Goal: Find specific page/section

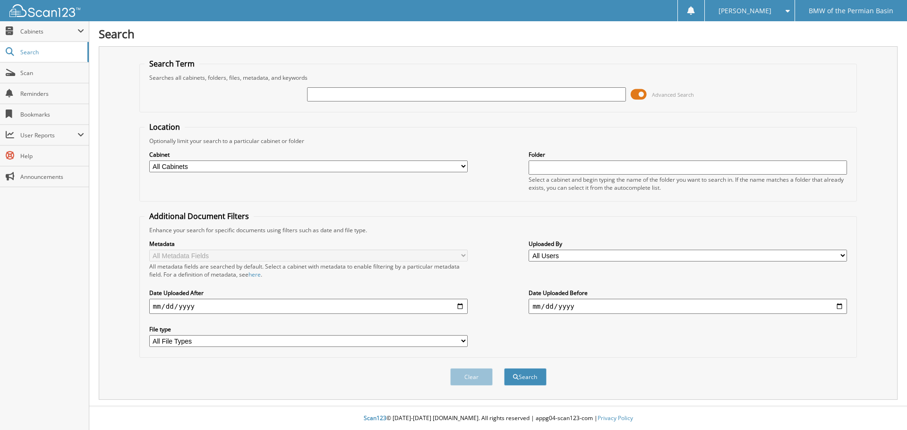
click at [553, 89] on input "text" at bounding box center [466, 94] width 318 height 14
type input "dw37342"
click at [504, 368] on button "Search" at bounding box center [525, 376] width 43 height 17
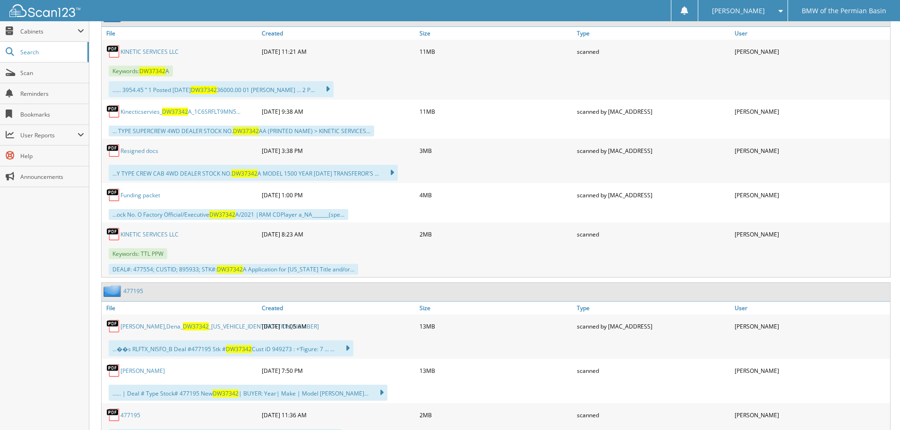
scroll to position [425, 0]
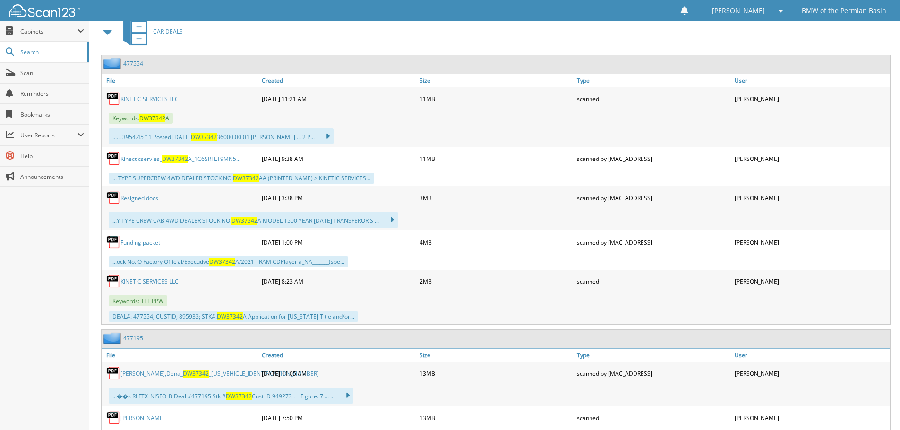
click at [217, 137] on span "DW37342" at bounding box center [204, 137] width 26 height 8
click at [161, 117] on span "DW37342" at bounding box center [152, 118] width 26 height 8
click at [163, 96] on link "KINETIC SERVICES LLC" at bounding box center [149, 99] width 58 height 8
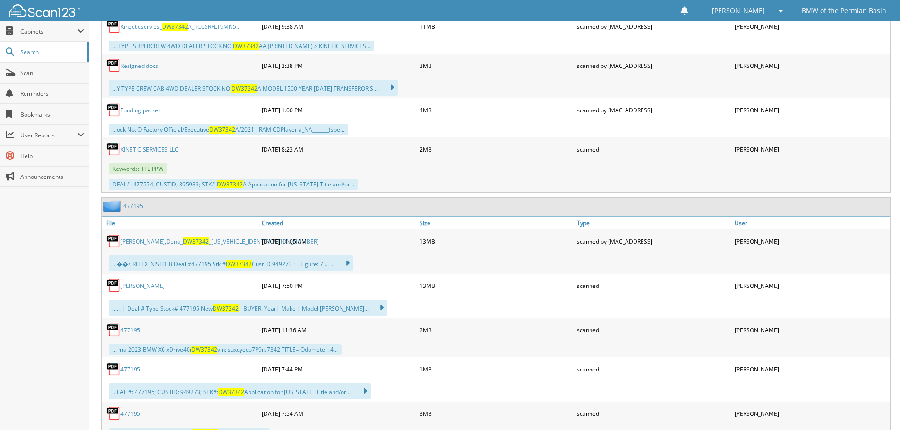
scroll to position [567, 0]
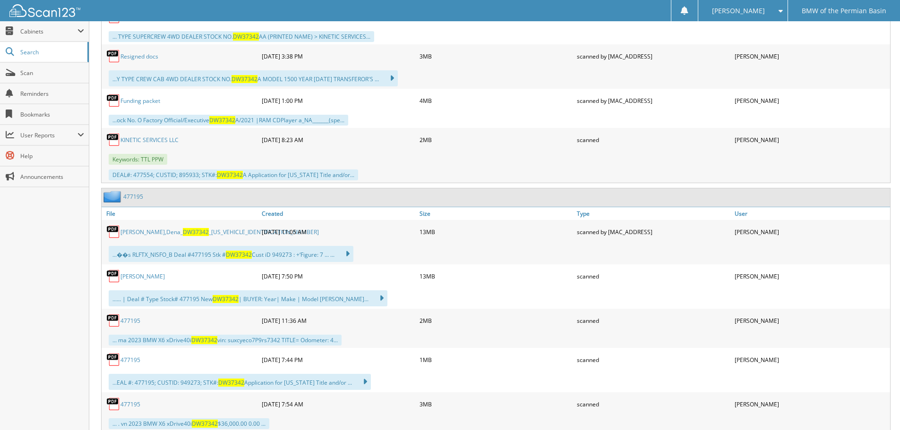
click at [183, 233] on span "DW37342" at bounding box center [196, 232] width 26 height 8
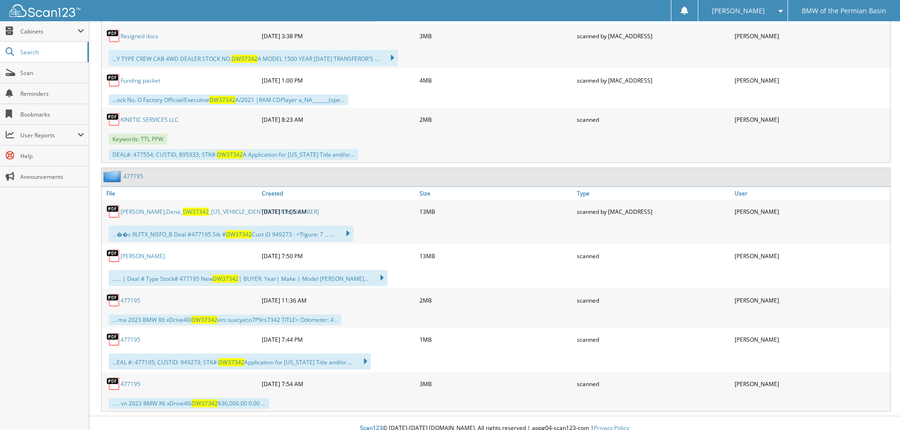
scroll to position [598, 0]
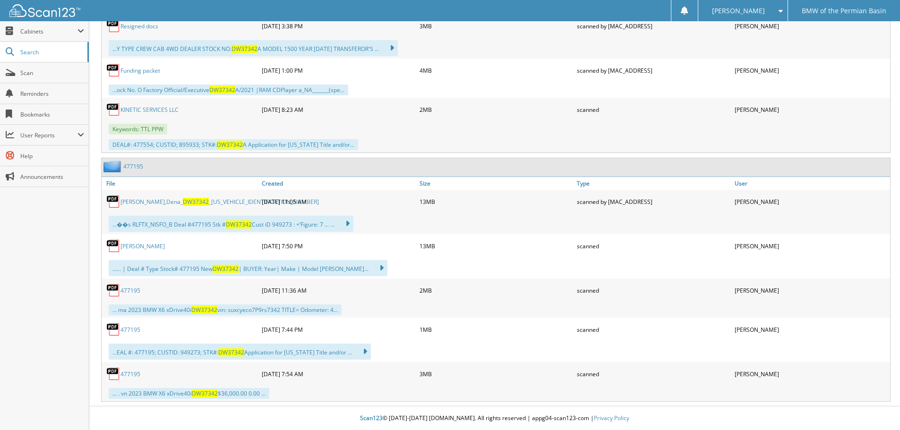
click at [140, 247] on link "[PERSON_NAME]" at bounding box center [142, 246] width 44 height 8
